Goal: Task Accomplishment & Management: Complete application form

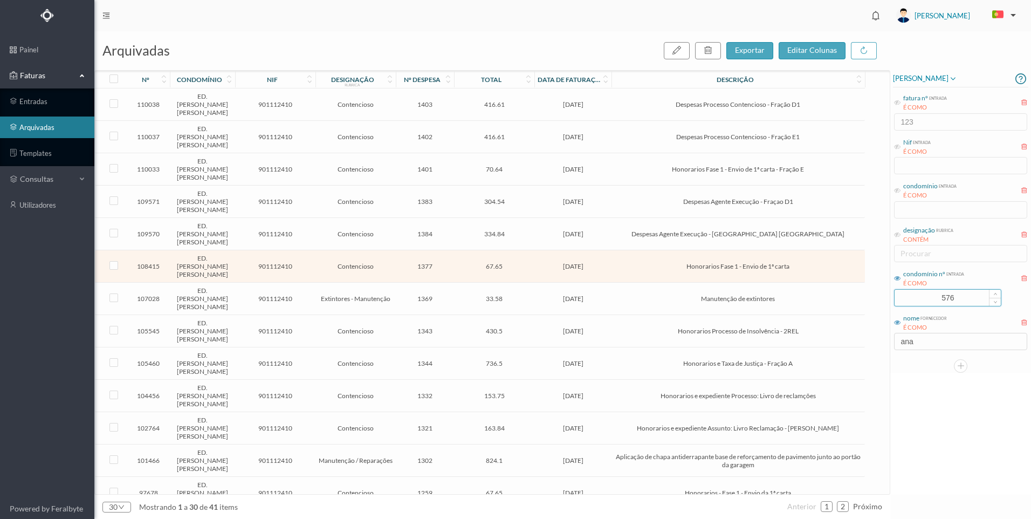
drag, startPoint x: 966, startPoint y: 296, endPoint x: 900, endPoint y: 292, distance: 65.9
click at [900, 292] on input "576" at bounding box center [948, 298] width 106 height 16
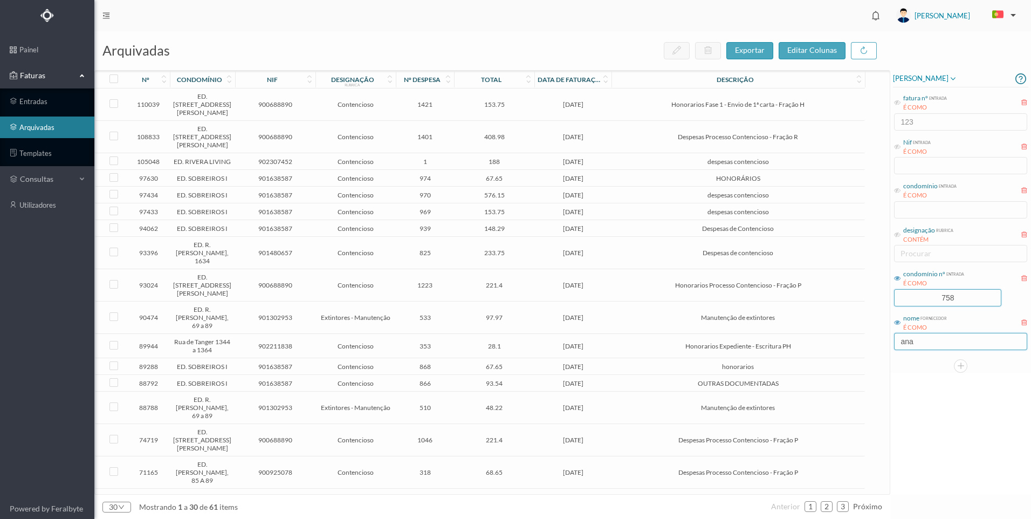
type input "758"
click at [944, 341] on input "ana" at bounding box center [960, 341] width 133 height 17
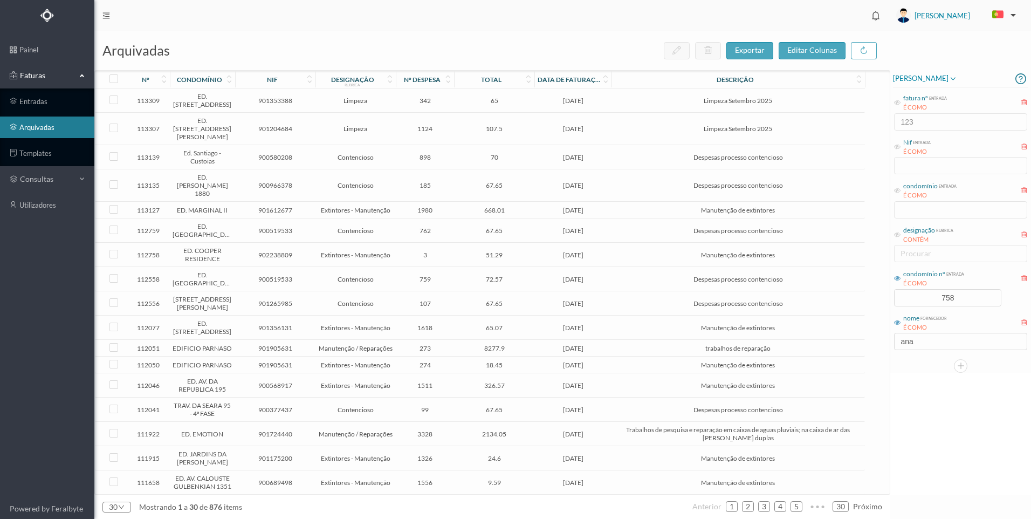
click at [930, 359] on div at bounding box center [960, 365] width 135 height 13
click at [924, 339] on input "ana" at bounding box center [960, 341] width 133 height 17
drag, startPoint x: 931, startPoint y: 343, endPoint x: 890, endPoint y: 340, distance: 41.1
click at [890, 340] on div "arquivadas exportar editar colunas nº condomínio nif designação rubrica nº desp…" at bounding box center [562, 275] width 937 height 488
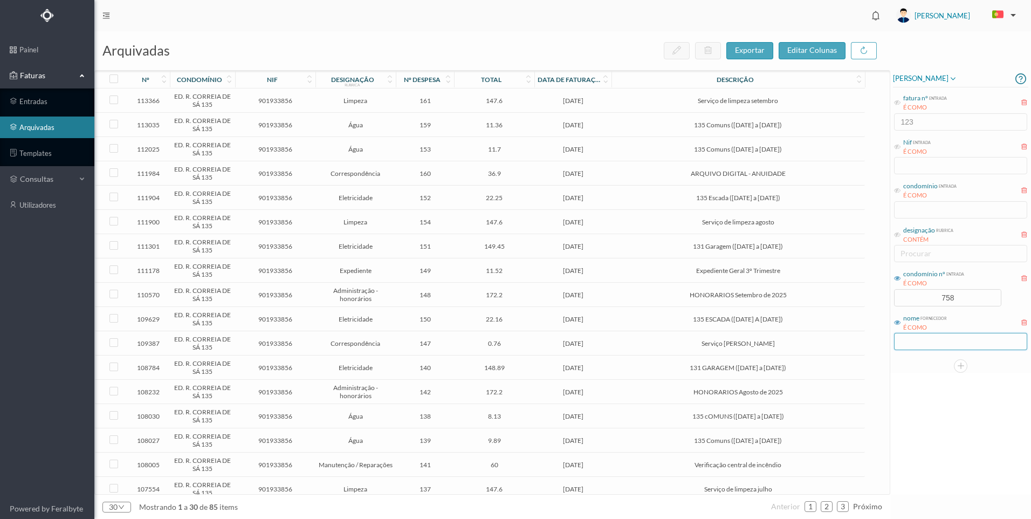
click at [933, 333] on input "text" at bounding box center [960, 341] width 133 height 17
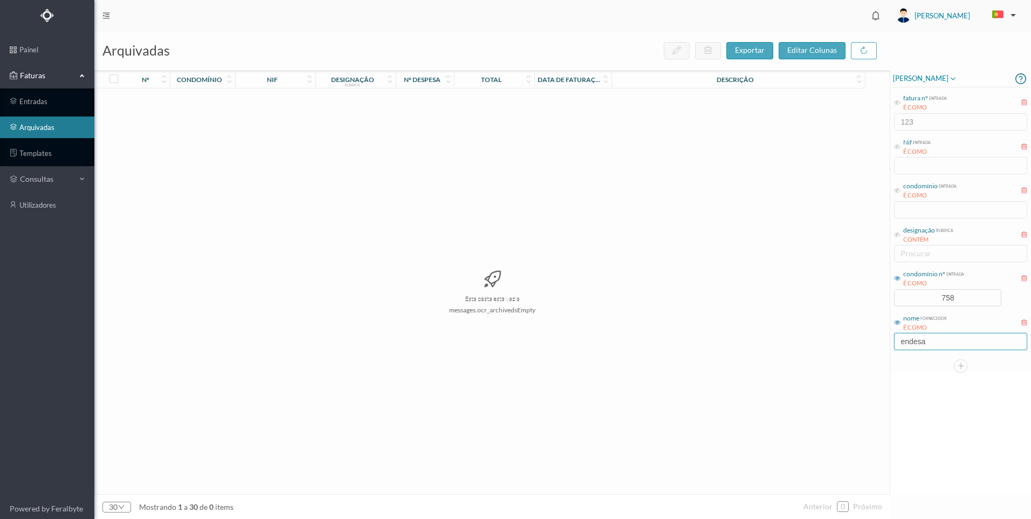
drag, startPoint x: 933, startPoint y: 343, endPoint x: 859, endPoint y: 340, distance: 73.9
click at [859, 340] on div "arquivadas exportar editar colunas nº condomínio nif designação rubrica nº desp…" at bounding box center [562, 275] width 937 height 488
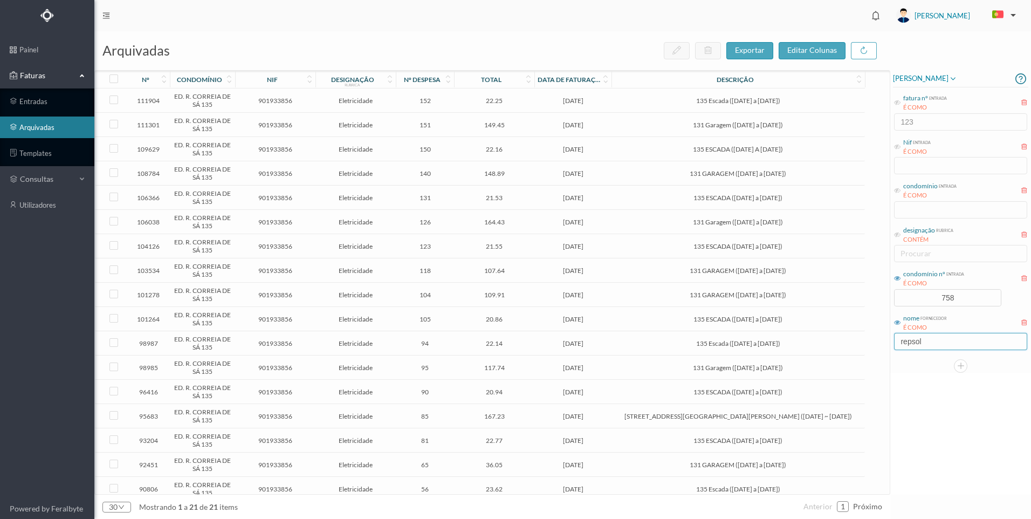
type input "repsol"
click at [702, 121] on span "131 Garagem ([DATE] a [DATE])" at bounding box center [738, 125] width 248 height 8
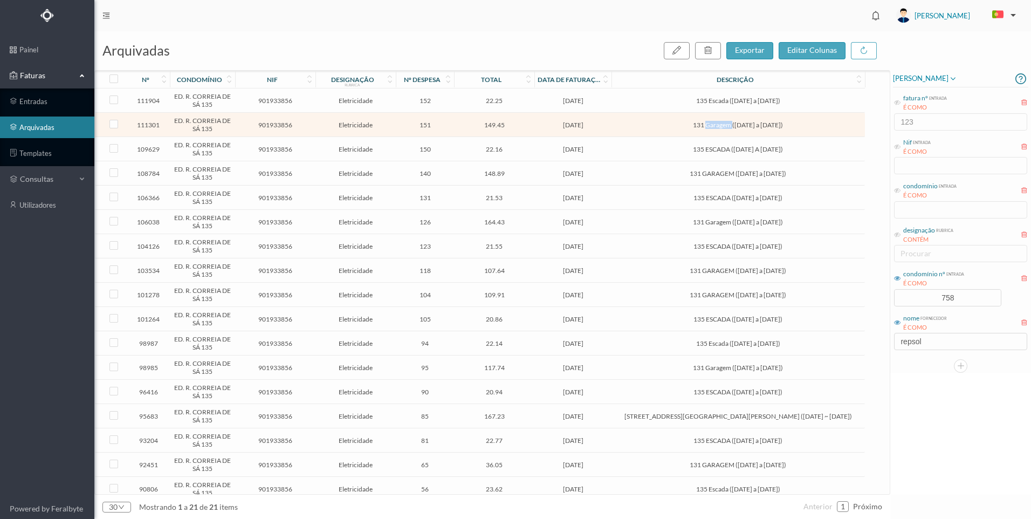
click at [702, 121] on span "131 Garagem ([DATE] a [DATE])" at bounding box center [738, 125] width 248 height 8
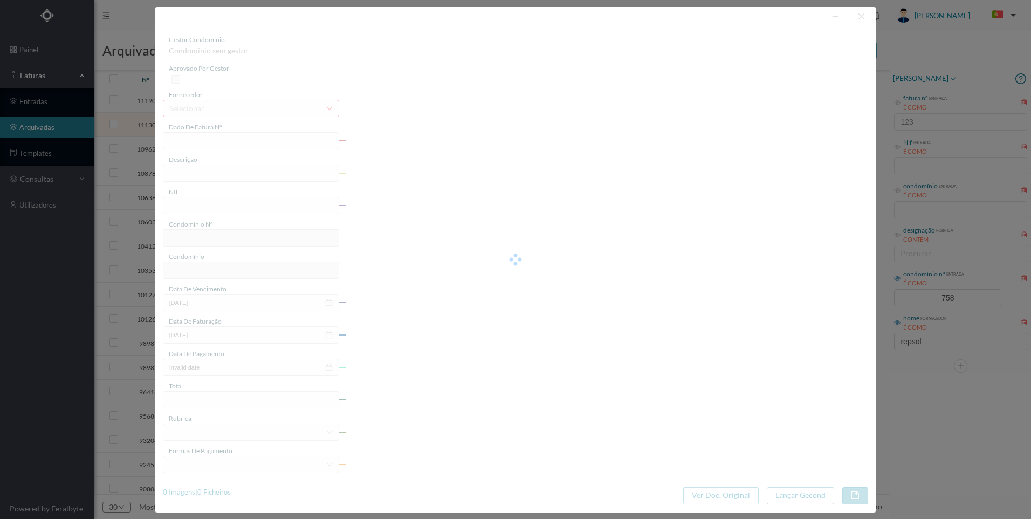
type input "FAC 0210762025/0049314387"
type input "131 Garagem ([DATE] a [DATE])"
type input "901933856"
type input "[DATE]"
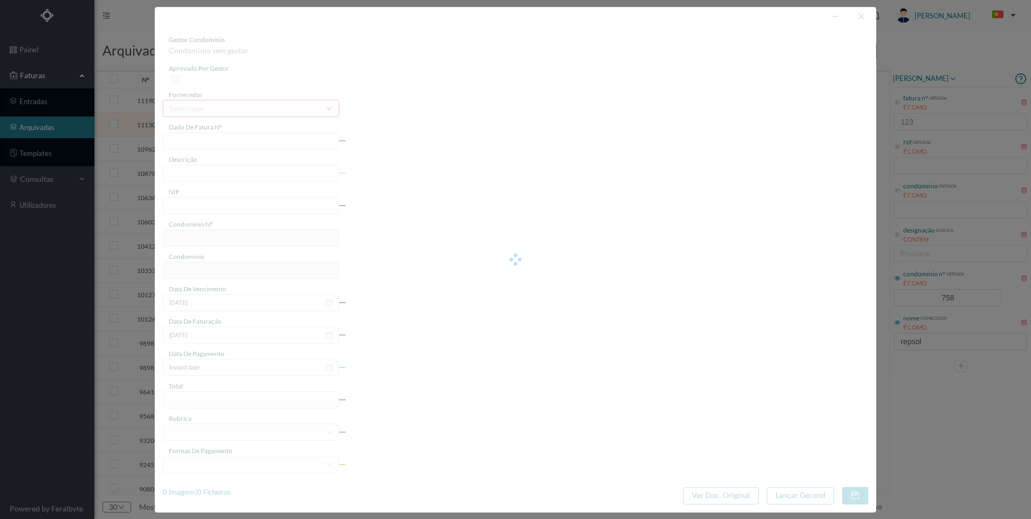
type input "[DATE]"
type input "149.45"
type input "758"
type input "ED. R. CORREIA DE SÁ 135"
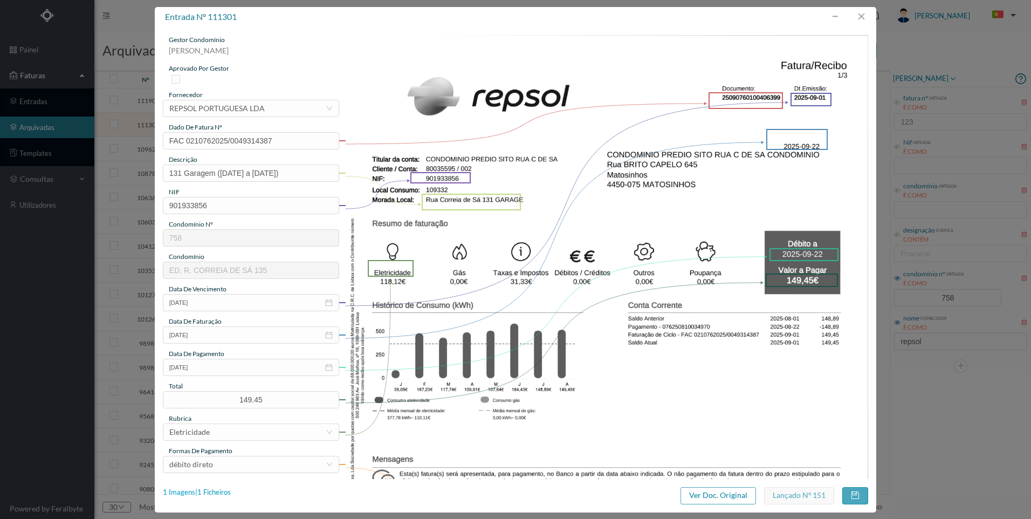
click at [221, 492] on div "1 Imagens | 1 Ficheiros" at bounding box center [197, 492] width 68 height 11
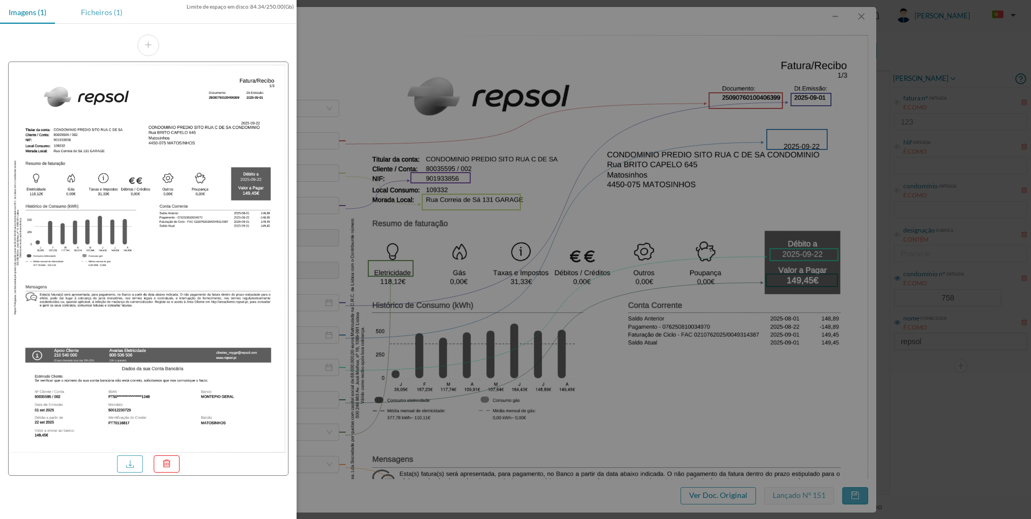
click at [107, 6] on div "Ficheiros (1)" at bounding box center [101, 12] width 59 height 24
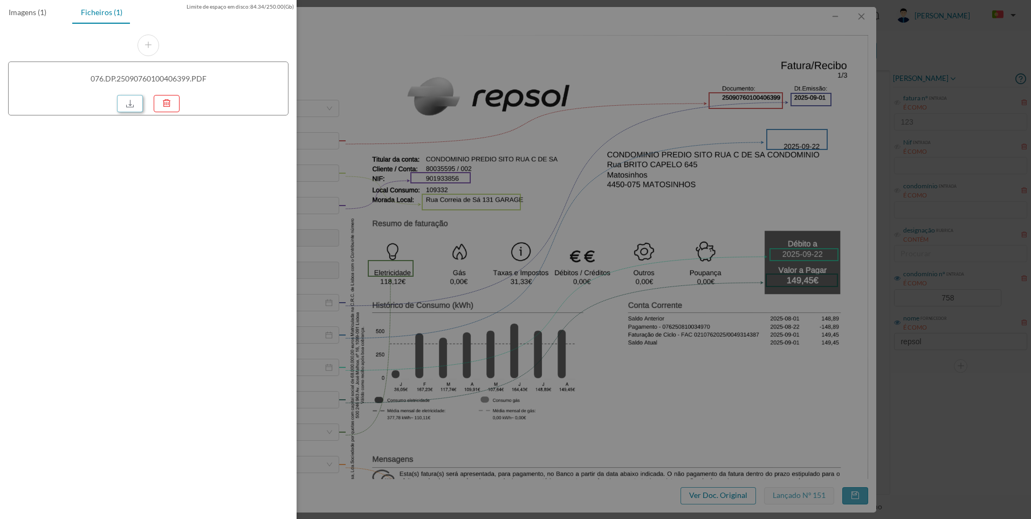
click at [128, 99] on link at bounding box center [130, 103] width 26 height 17
click at [846, 93] on div at bounding box center [515, 259] width 1031 height 519
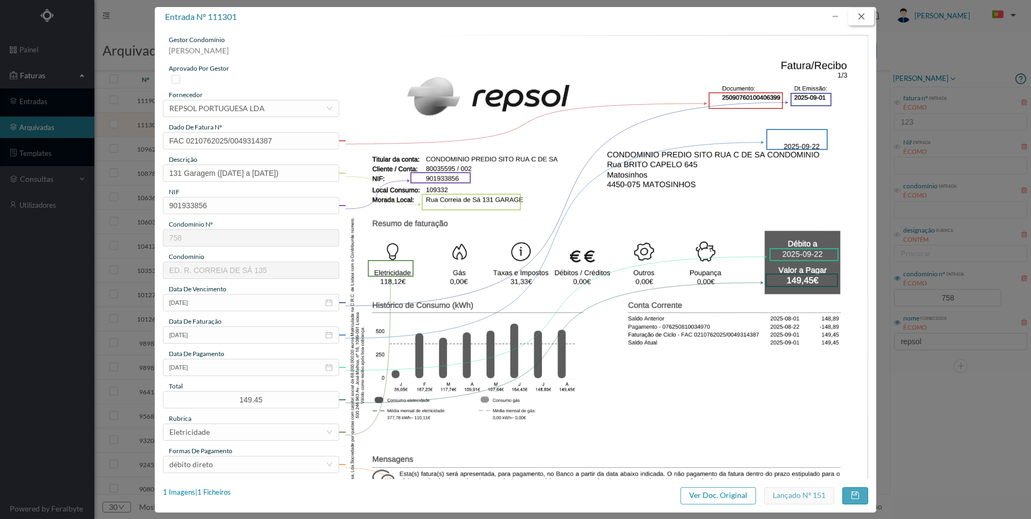
click at [863, 16] on button "button" at bounding box center [862, 16] width 26 height 17
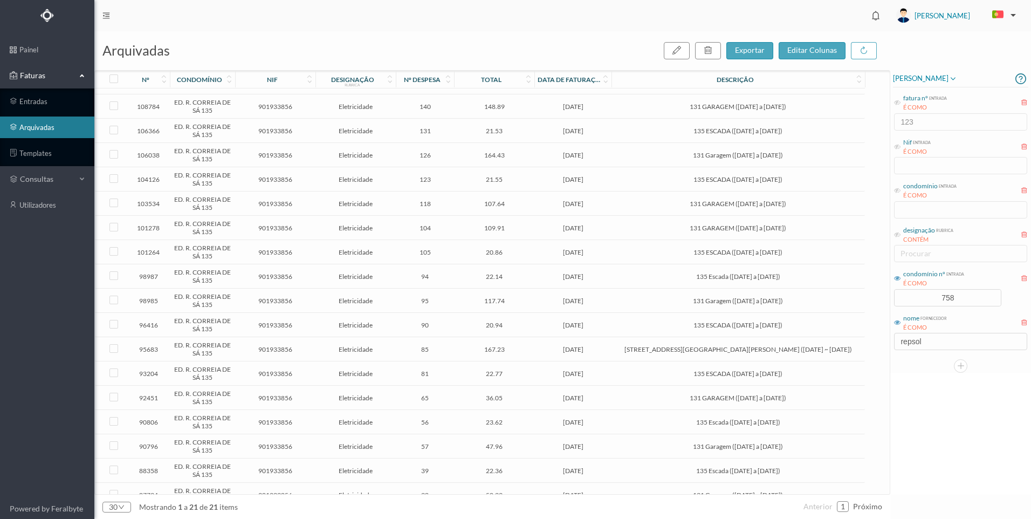
scroll to position [104, 0]
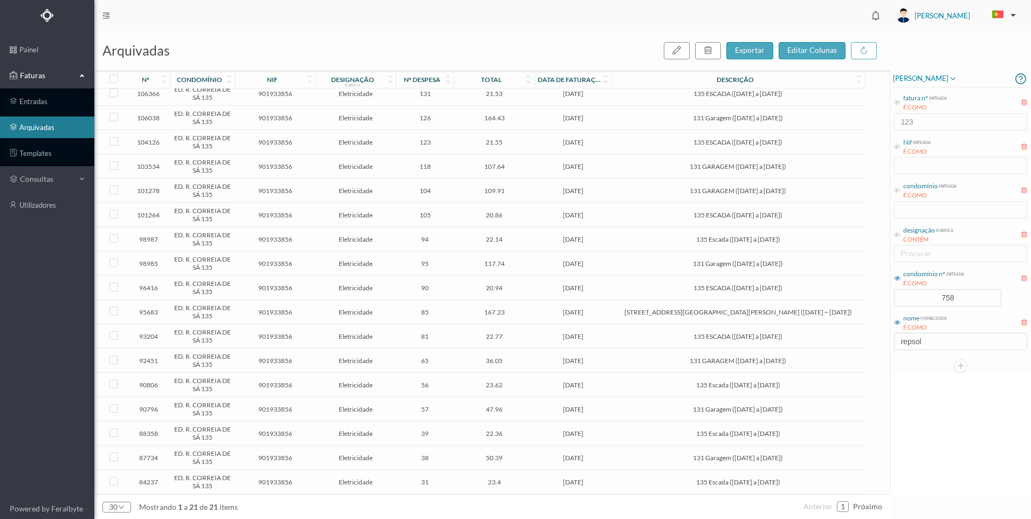
click at [557, 459] on span "[DATE]" at bounding box center [573, 458] width 72 height 8
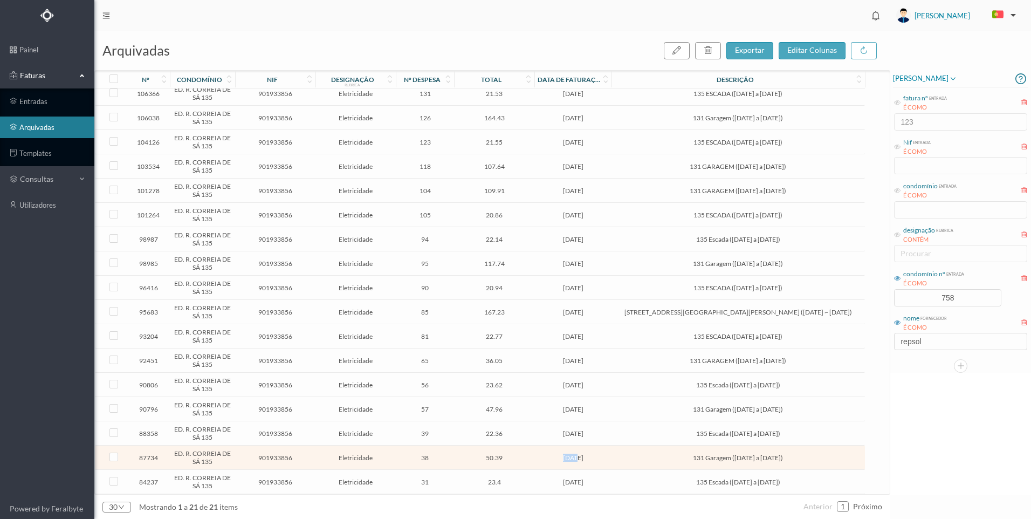
click at [557, 459] on span "[DATE]" at bounding box center [573, 458] width 72 height 8
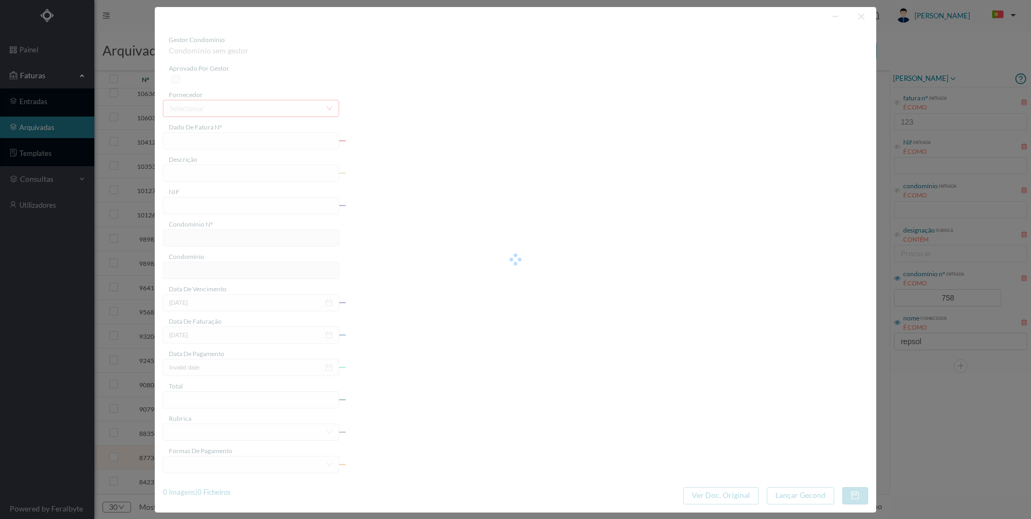
type input "FAC 0220762024/0053177220"
type input "131 Garagem ([DATE] a [DATE])"
type input "901933856"
type input "[DATE]"
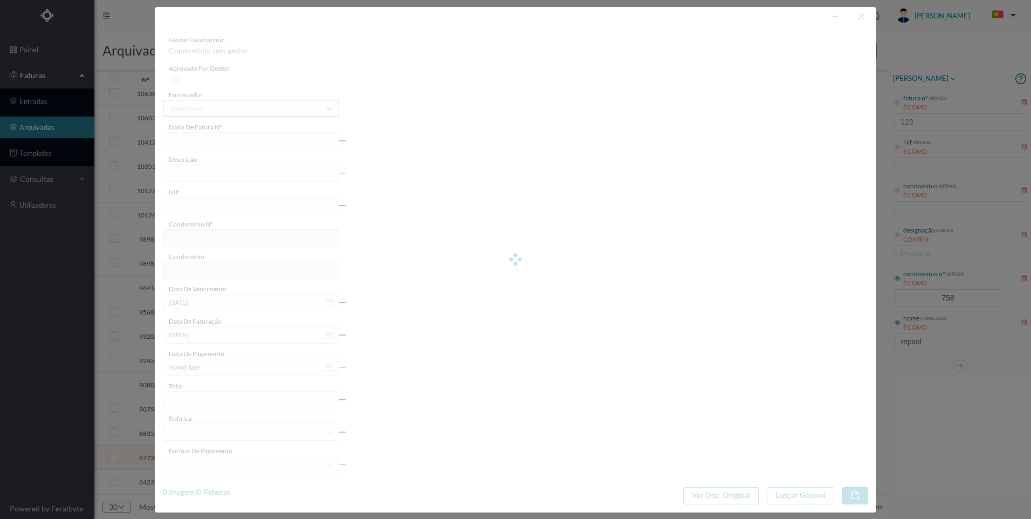
type input "[DATE]"
type input "50.39"
type input "758"
type input "ED. R. CORREIA DE SÁ 135"
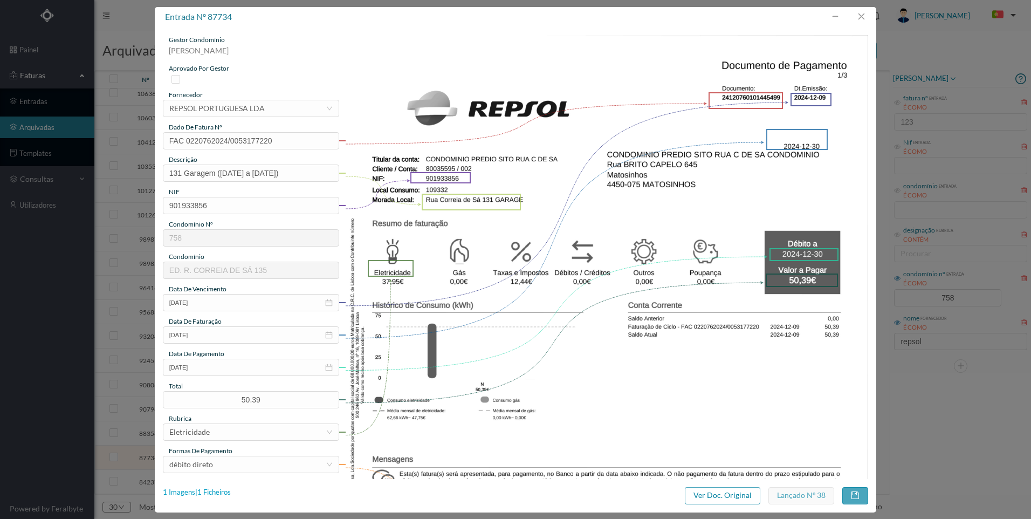
click at [226, 492] on div "1 Imagens | 1 Ficheiros" at bounding box center [197, 492] width 68 height 11
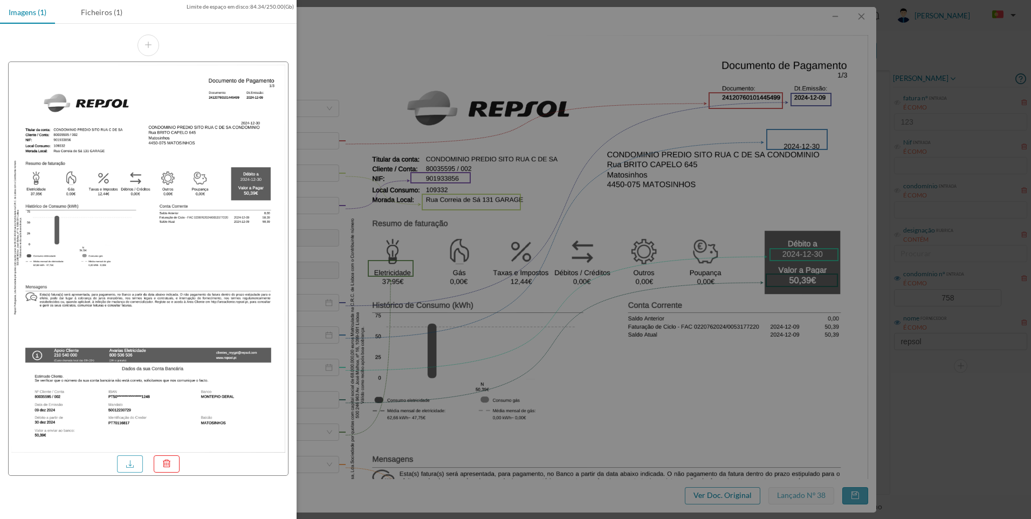
drag, startPoint x: 99, startPoint y: 12, endPoint x: 111, endPoint y: 25, distance: 17.6
click at [100, 13] on div "Ficheiros (1)" at bounding box center [101, 12] width 59 height 24
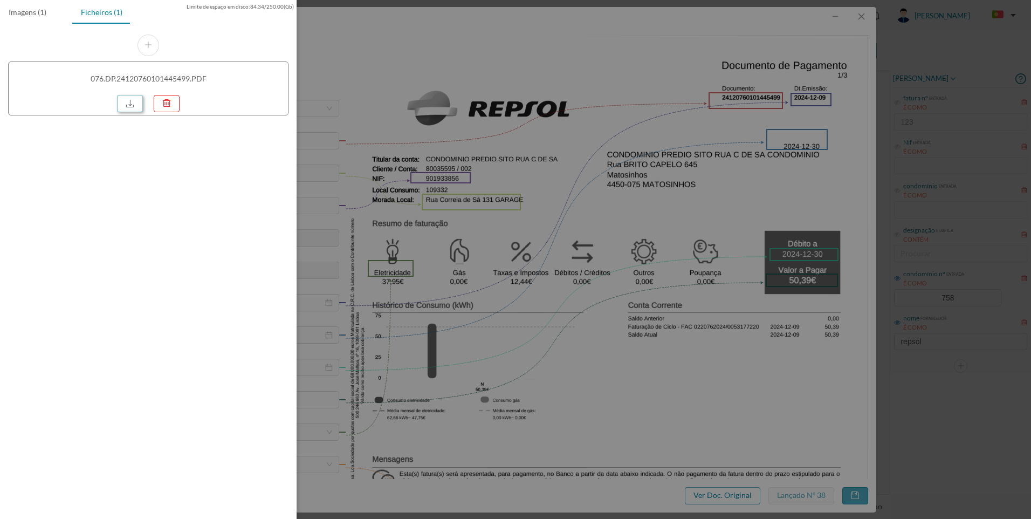
click at [128, 109] on link at bounding box center [130, 103] width 26 height 17
drag, startPoint x: 823, startPoint y: 360, endPoint x: 910, endPoint y: 78, distance: 295.7
click at [824, 360] on div at bounding box center [515, 259] width 1031 height 519
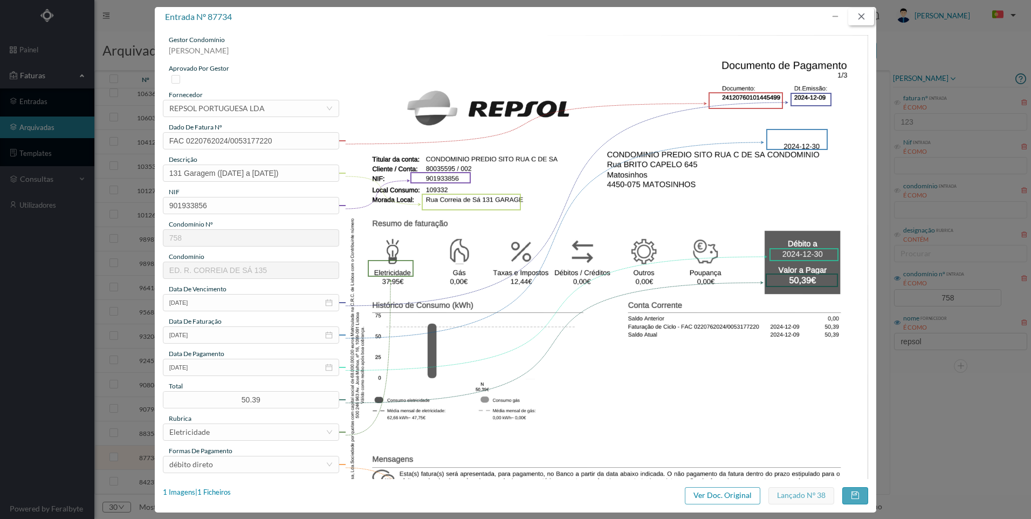
click at [864, 12] on button "button" at bounding box center [862, 16] width 26 height 17
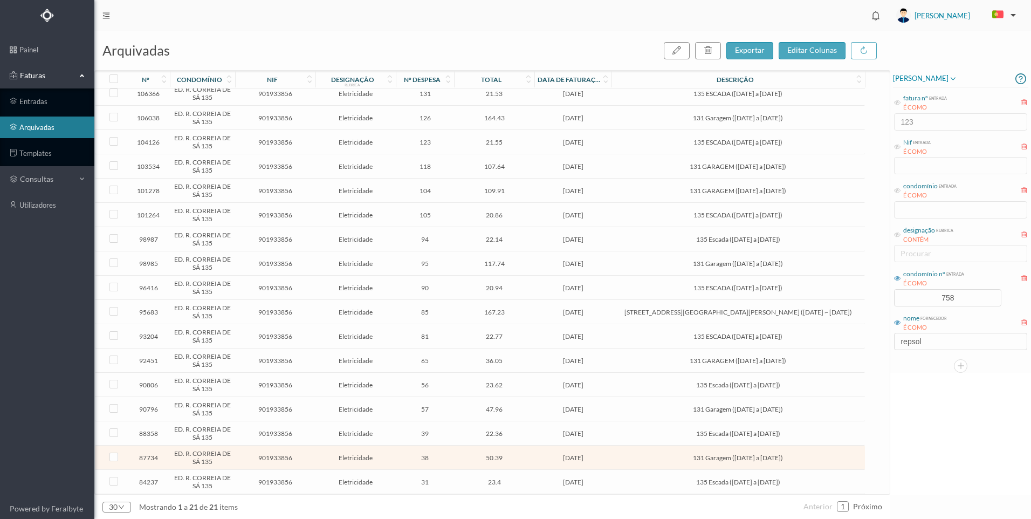
click at [582, 405] on span "[DATE]" at bounding box center [573, 409] width 72 height 8
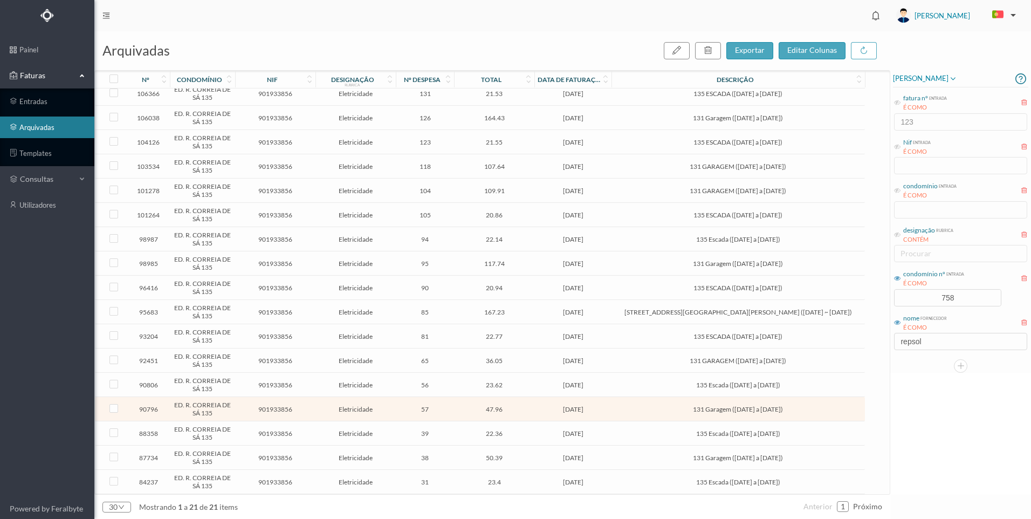
click at [574, 359] on span "[DATE]" at bounding box center [573, 361] width 72 height 8
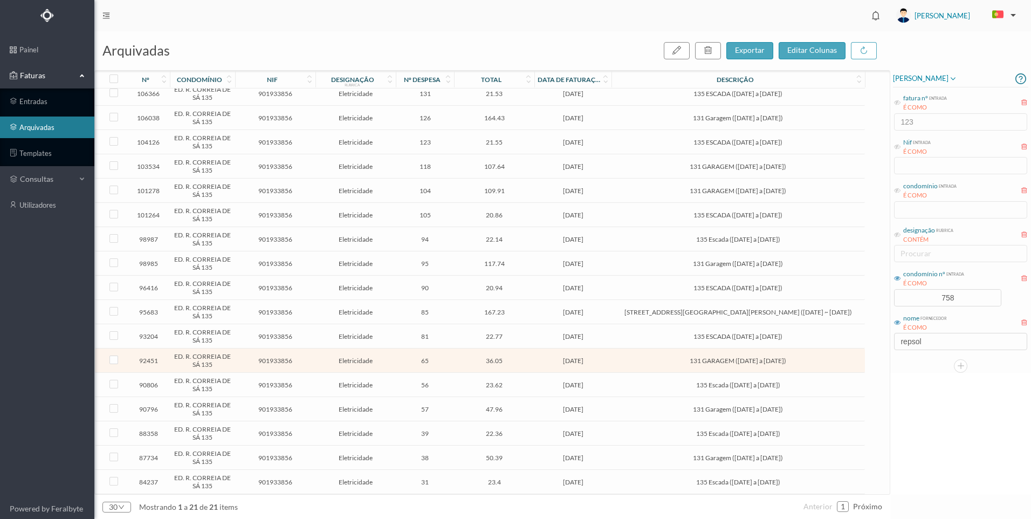
click at [574, 359] on span "[DATE]" at bounding box center [573, 361] width 72 height 8
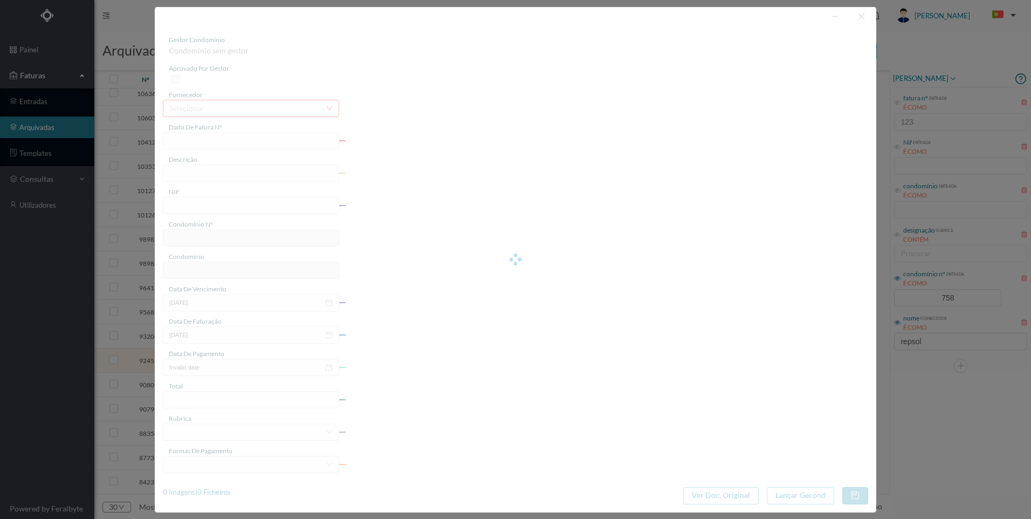
type input "FAC 0220762025/0053051441"
type input "131 GARAGEM ([DATE] a [DATE])"
type input "901933856"
type input "[DATE]"
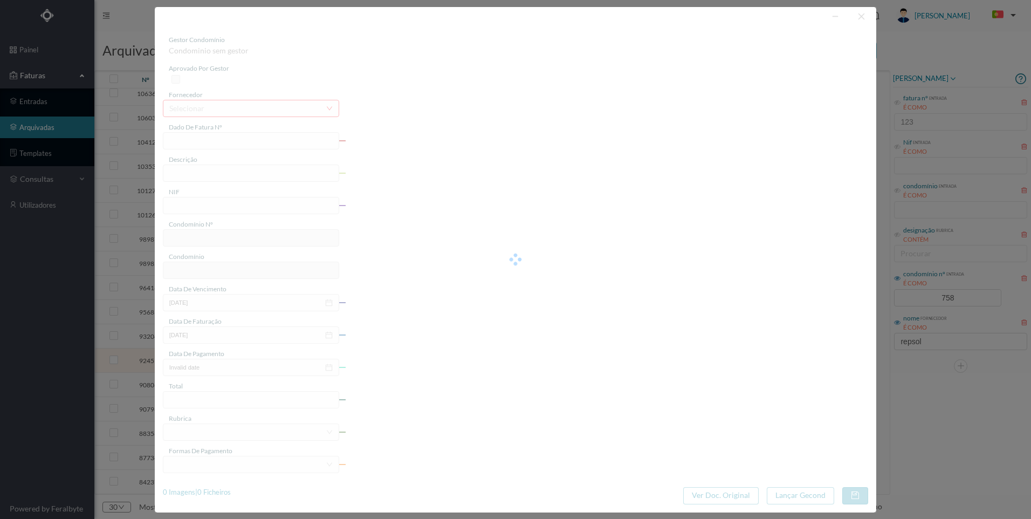
type input "[DATE]"
type input "36.05"
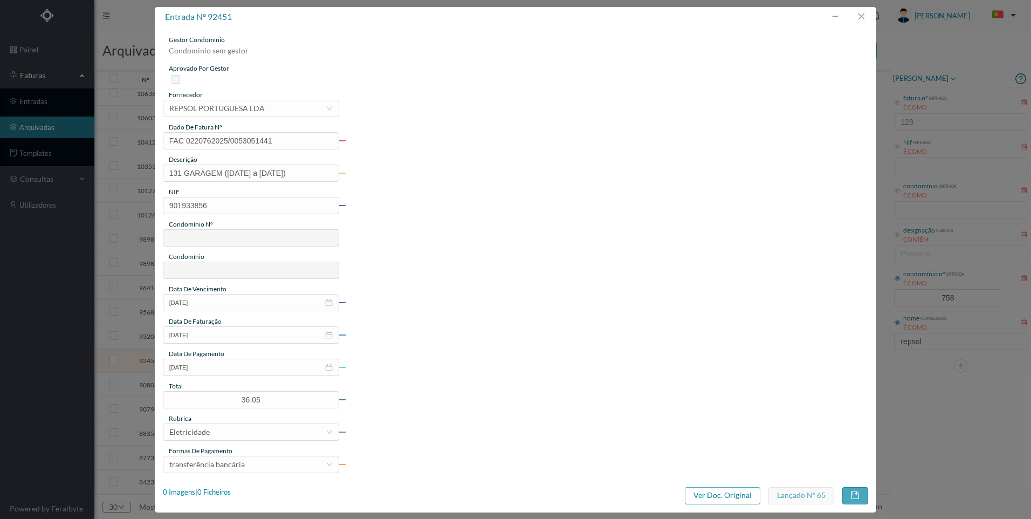
type input "758"
type input "ED. R. CORREIA DE SÁ 135"
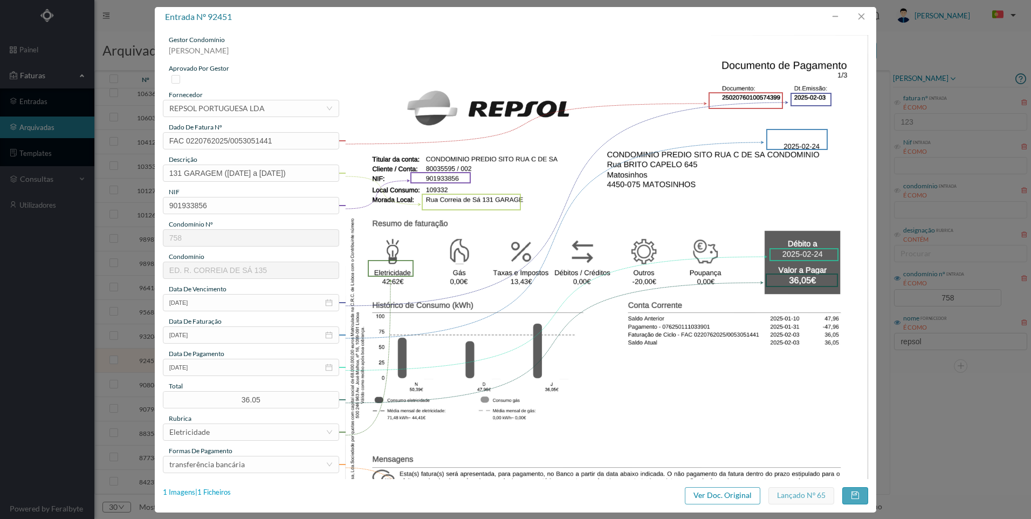
click at [227, 492] on div "1 Imagens | 1 Ficheiros" at bounding box center [197, 492] width 68 height 11
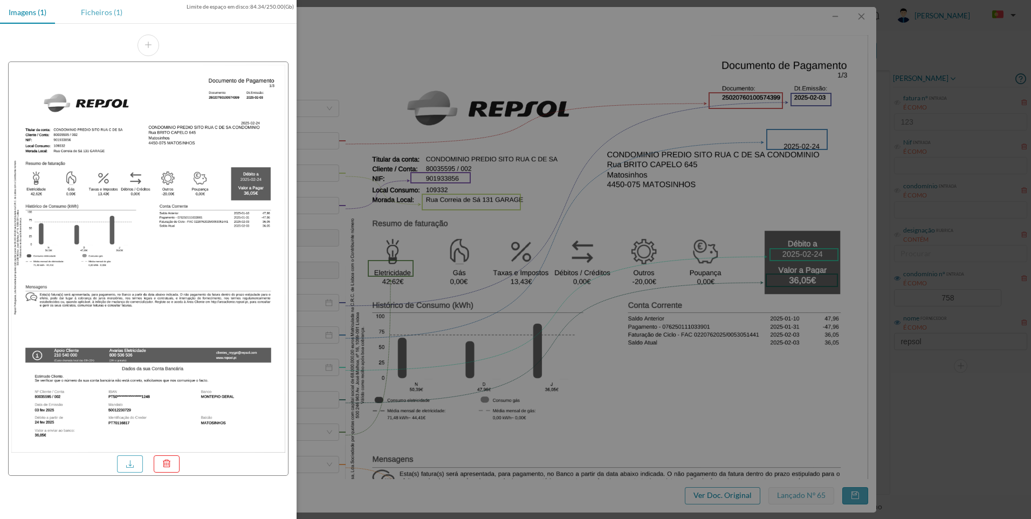
click at [96, 15] on div "Ficheiros (1)" at bounding box center [101, 12] width 59 height 24
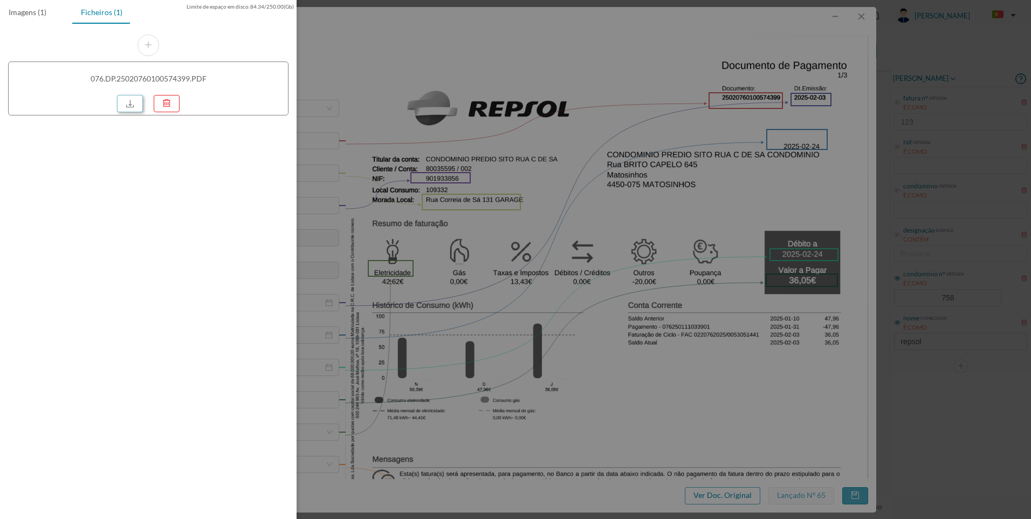
click at [136, 104] on link at bounding box center [130, 103] width 26 height 17
click at [948, 444] on div at bounding box center [515, 259] width 1031 height 519
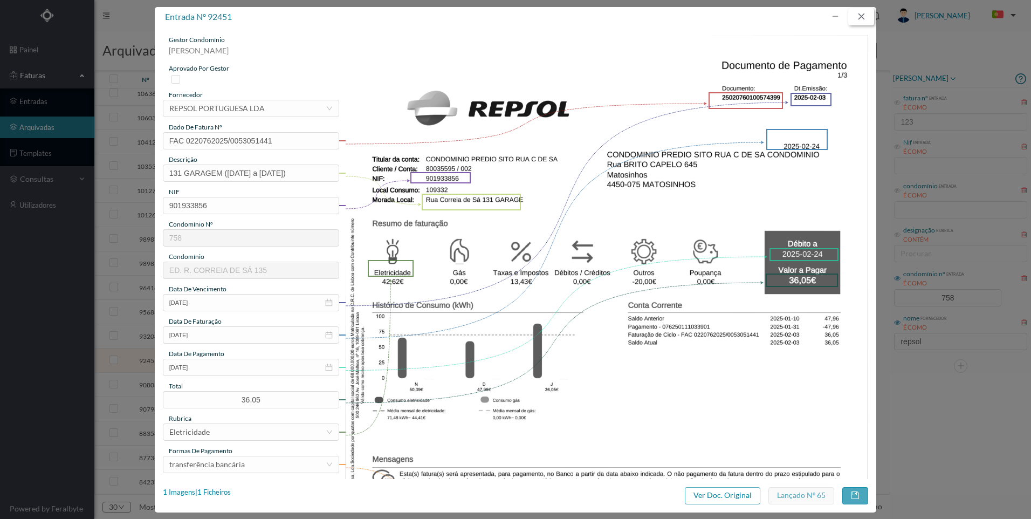
click at [866, 12] on button "button" at bounding box center [862, 16] width 26 height 17
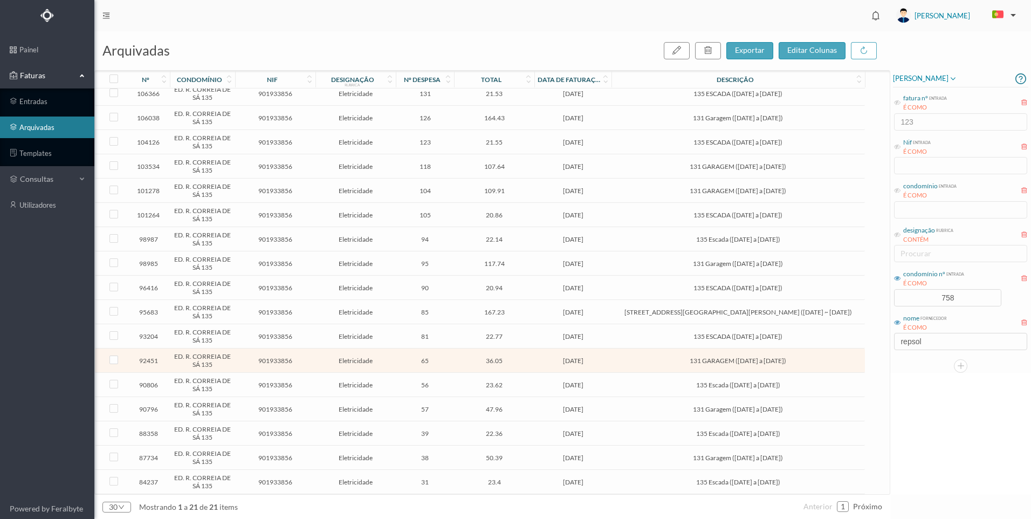
click at [997, 411] on div "[PERSON_NAME] fatura nº entrada É COMO 123 Nif entrada É COMO condomínio entrad…" at bounding box center [961, 282] width 141 height 425
